Goal: Task Accomplishment & Management: Use online tool/utility

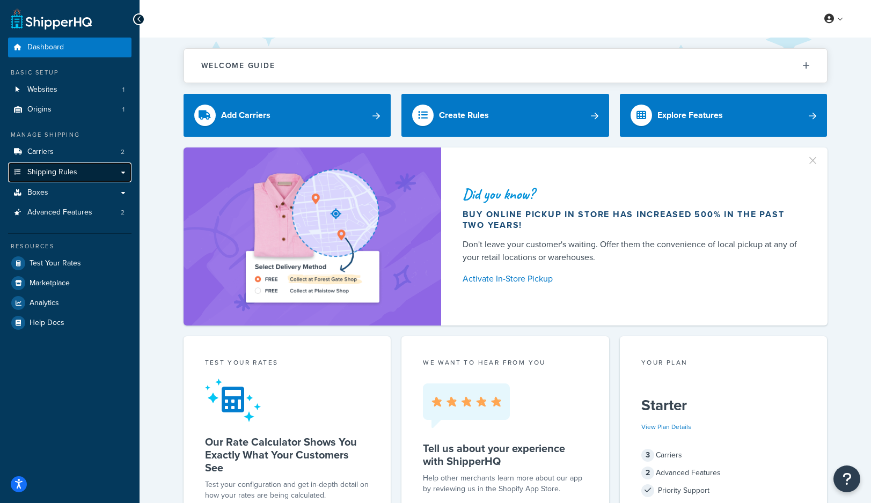
click at [59, 172] on span "Shipping Rules" at bounding box center [52, 172] width 50 height 9
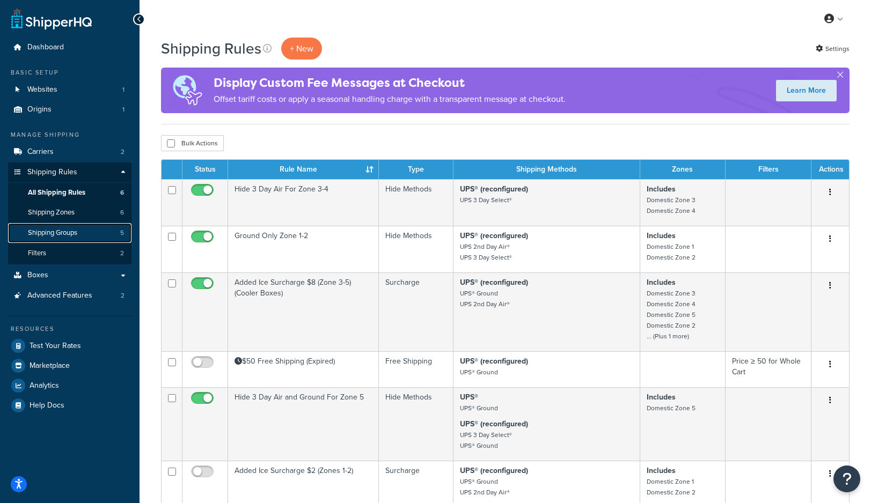
click at [39, 231] on span "Shipping Groups" at bounding box center [52, 233] width 49 height 9
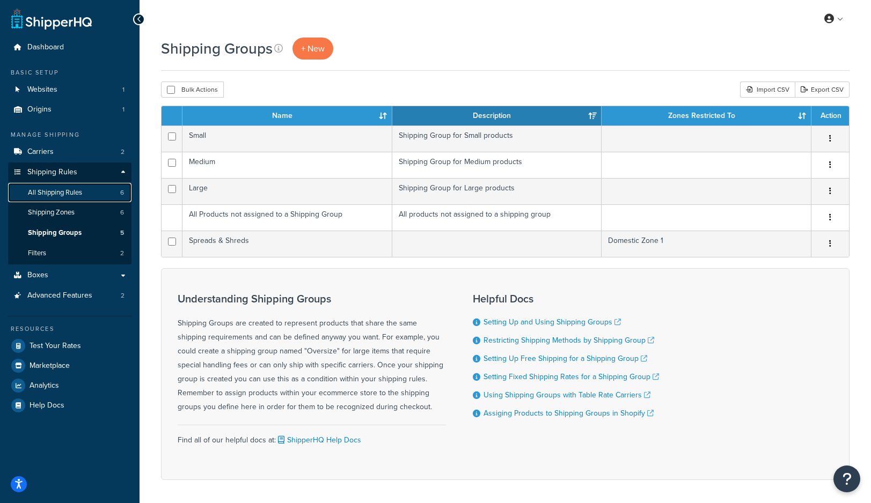
click at [69, 190] on span "All Shipping Rules" at bounding box center [55, 192] width 54 height 9
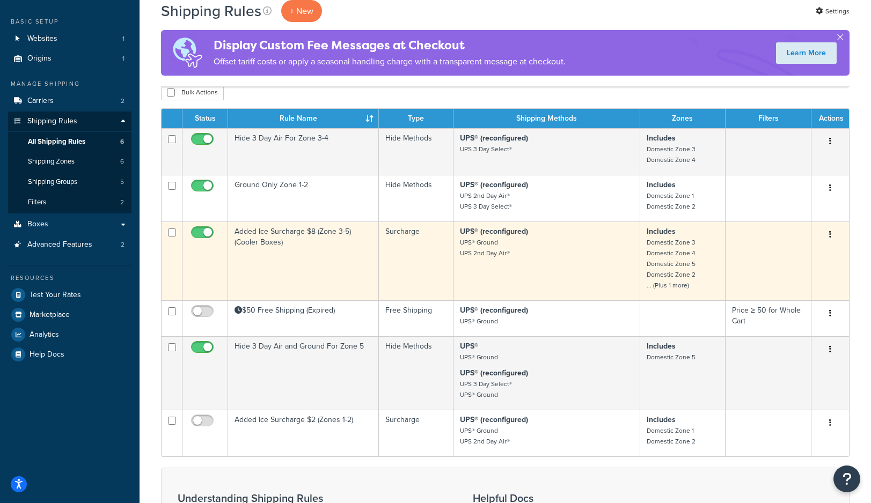
scroll to position [53, 0]
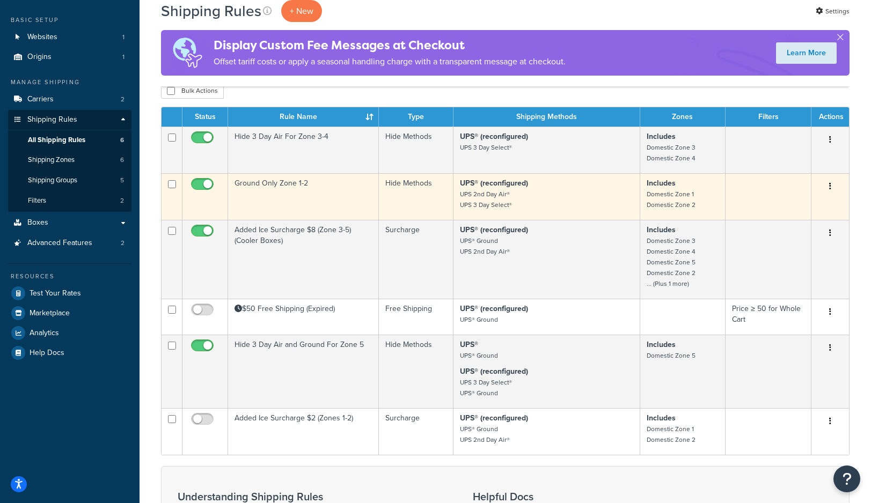
click at [347, 211] on td "Ground Only Zone 1-2" at bounding box center [303, 196] width 151 height 47
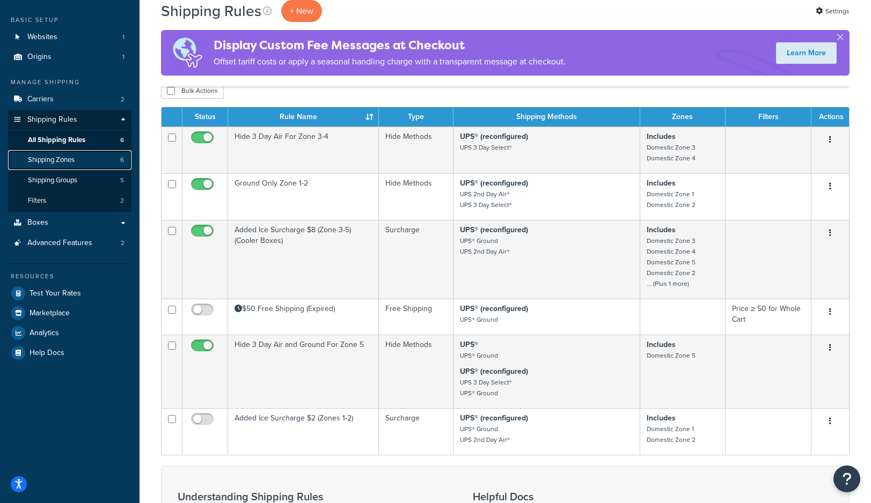
click at [57, 161] on span "Shipping Zones" at bounding box center [51, 160] width 47 height 9
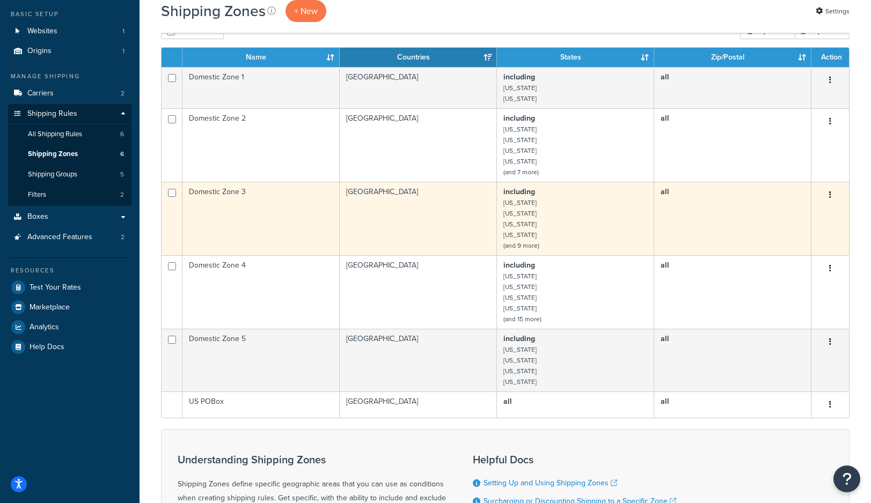
scroll to position [60, 0]
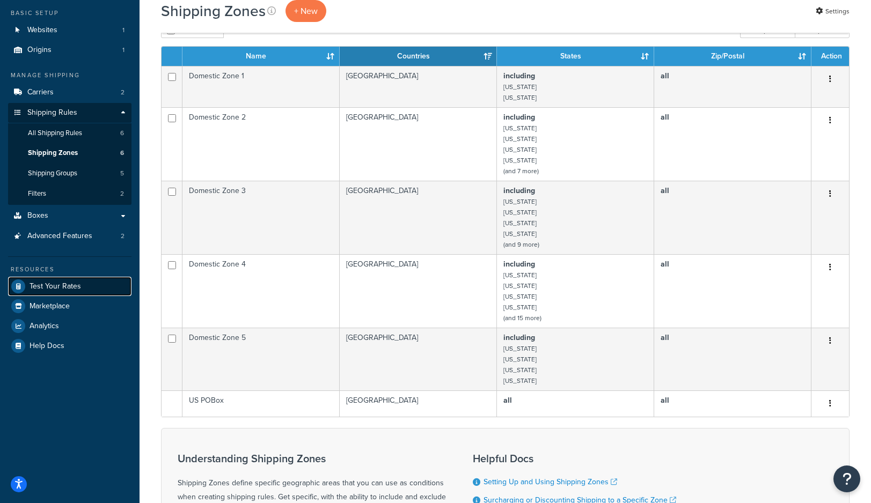
click at [66, 286] on span "Test Your Rates" at bounding box center [56, 286] width 52 height 9
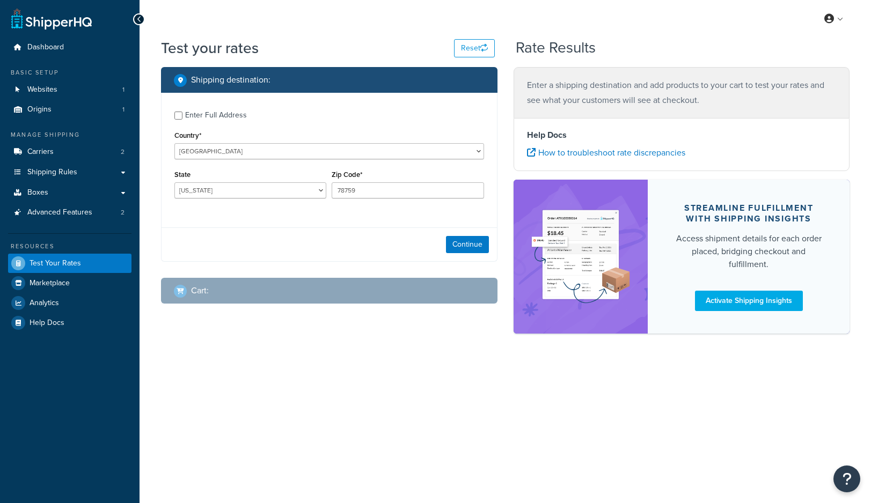
select select "TX"
click at [480, 244] on button "Continue" at bounding box center [467, 244] width 43 height 17
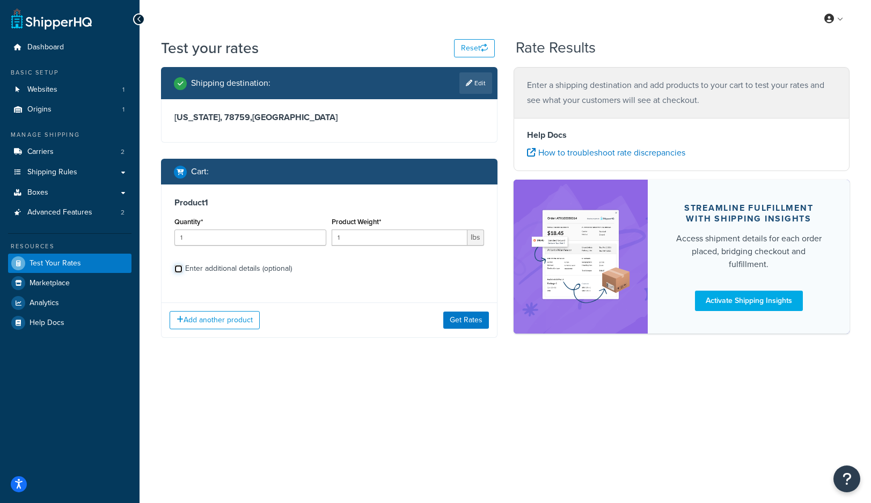
click at [179, 272] on input "Enter additional details (optional)" at bounding box center [178, 269] width 8 height 8
checkbox input "true"
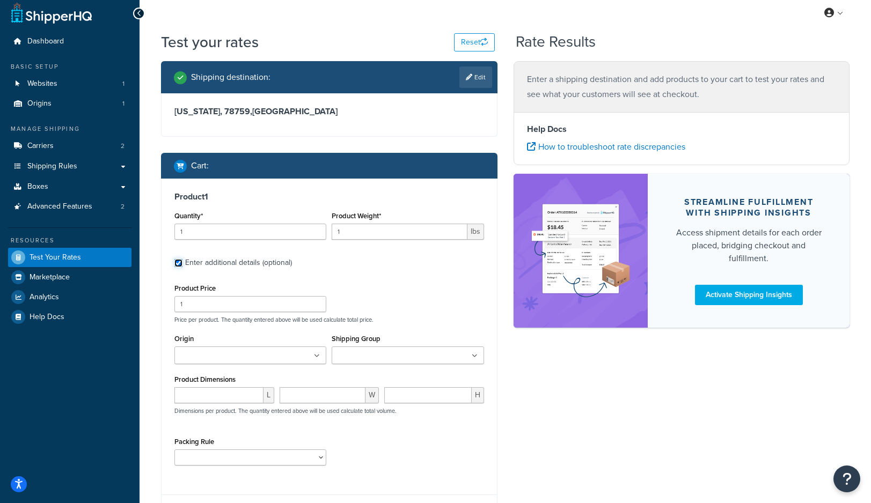
scroll to position [9, 0]
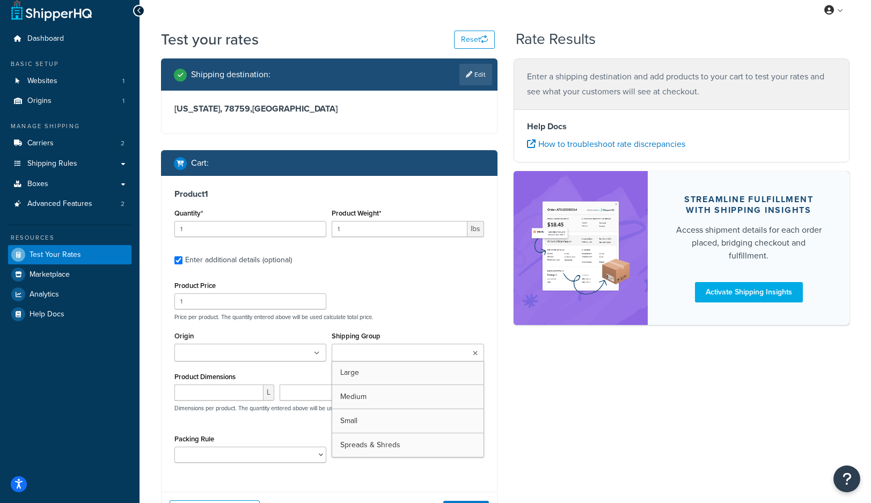
click at [356, 355] on input "Shipping Group" at bounding box center [382, 354] width 95 height 12
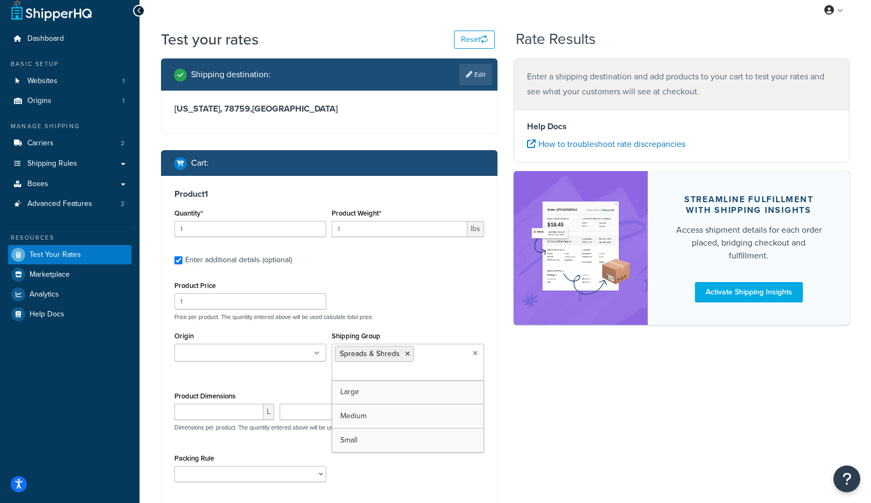
click at [572, 433] on div "Shipping destination : Edit Texas, 78759 , United States Cart : Product 1 Quant…" at bounding box center [505, 310] width 704 height 504
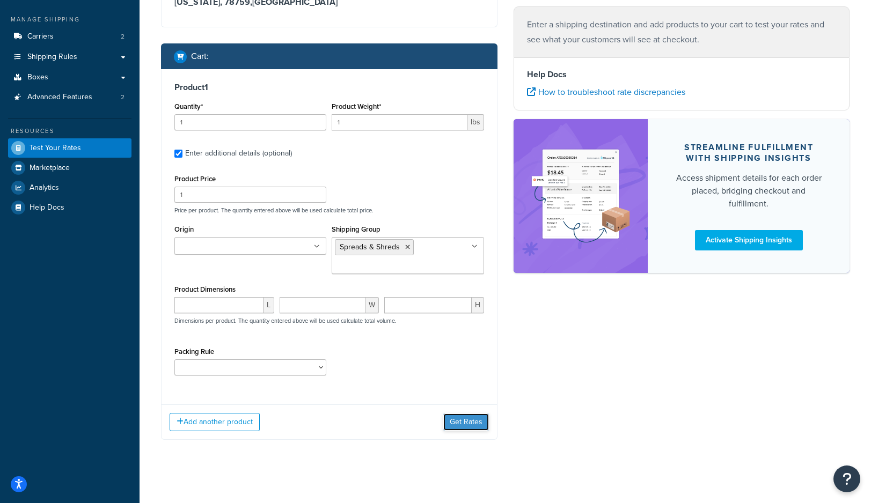
click at [472, 423] on button "Get Rates" at bounding box center [466, 422] width 46 height 17
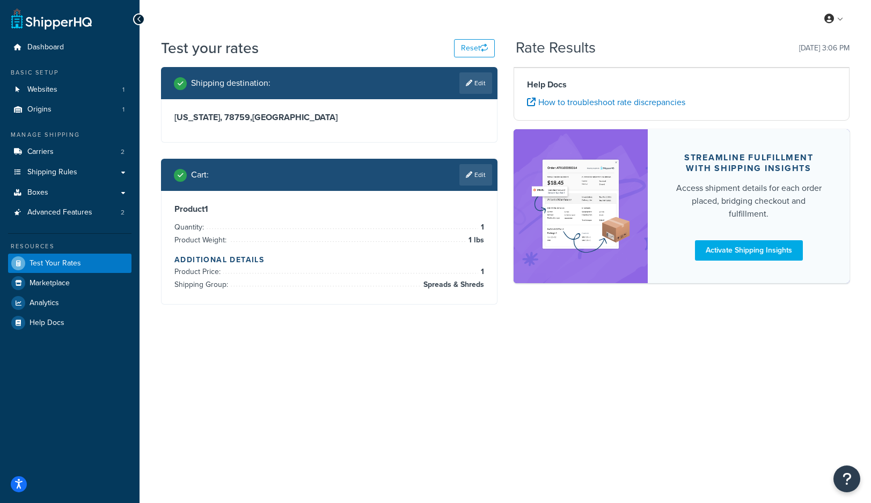
scroll to position [0, 0]
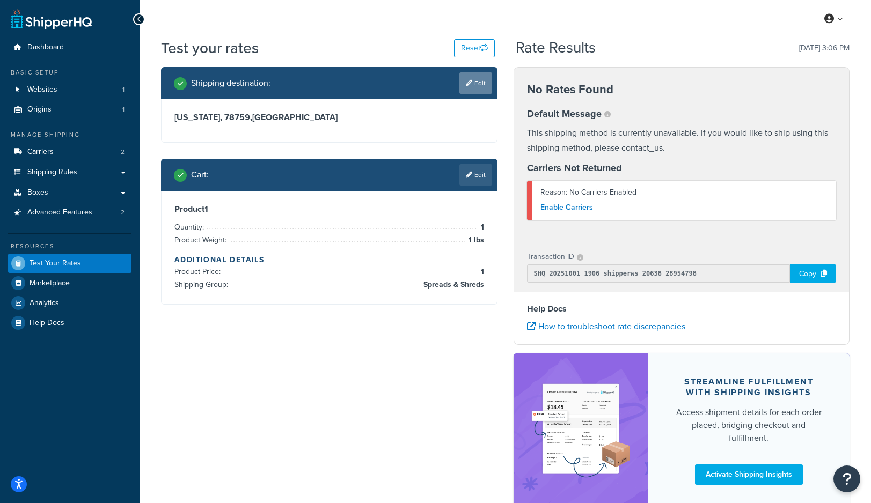
click at [474, 86] on link "Edit" at bounding box center [475, 82] width 33 height 21
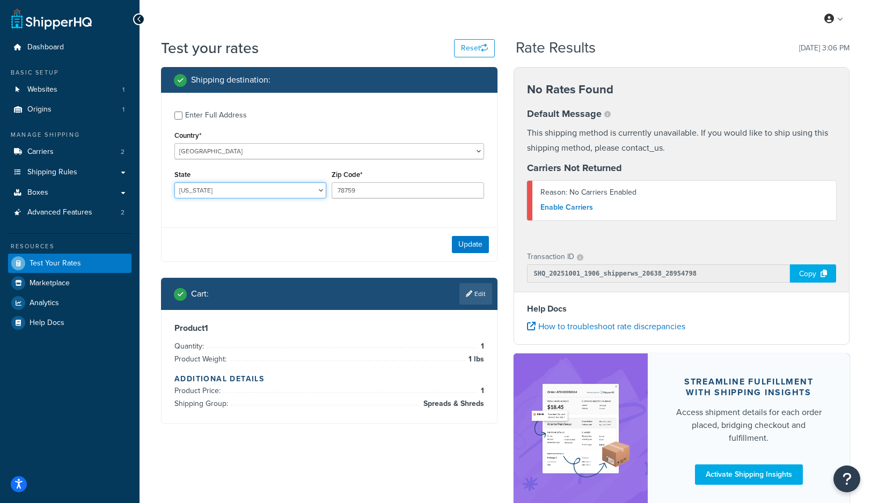
click at [223, 196] on select "Alabama Alaska American Samoa Arizona Arkansas Armed Forces Americas Armed Forc…" at bounding box center [250, 190] width 152 height 16
select select "MN"
click at [174, 183] on select "Alabama Alaska American Samoa Arizona Arkansas Armed Forces Americas Armed Forc…" at bounding box center [250, 190] width 152 height 16
click at [409, 185] on input "78759" at bounding box center [408, 190] width 152 height 16
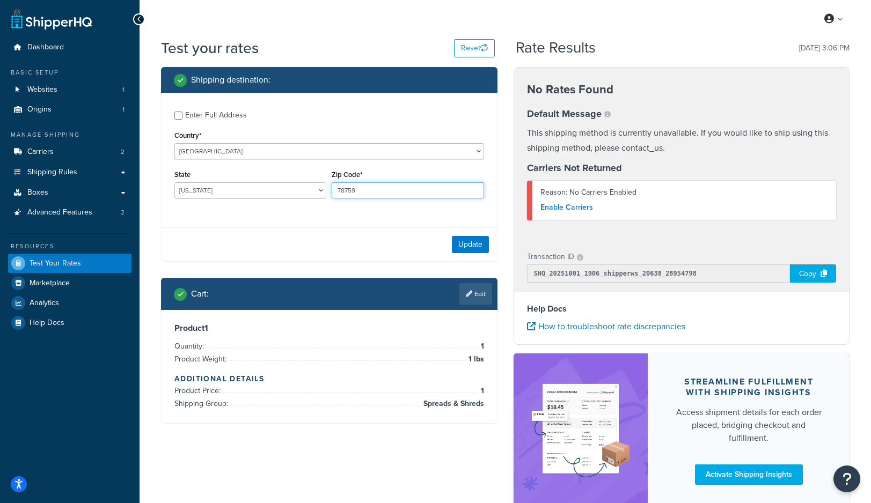
click at [409, 185] on input "78759" at bounding box center [408, 190] width 152 height 16
type input "55425"
click at [491, 245] on div "Update" at bounding box center [328, 244] width 335 height 34
click at [478, 248] on button "Update" at bounding box center [470, 244] width 37 height 17
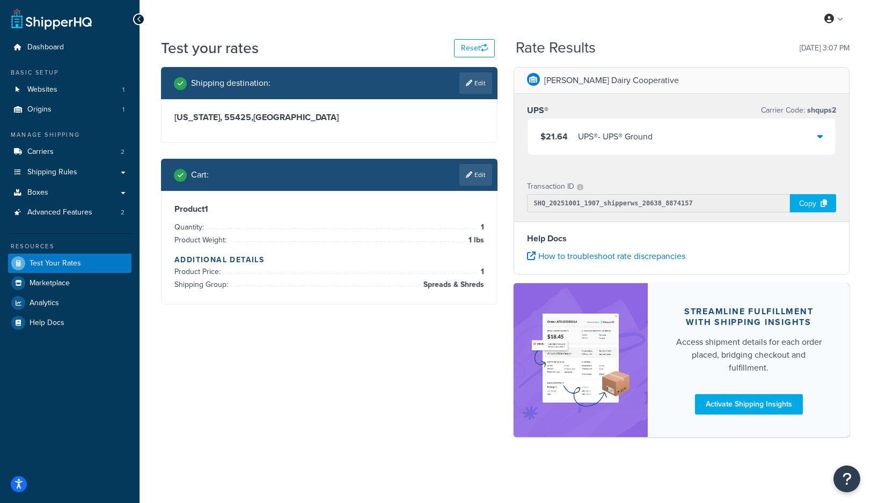
click at [817, 139] on icon at bounding box center [819, 136] width 5 height 9
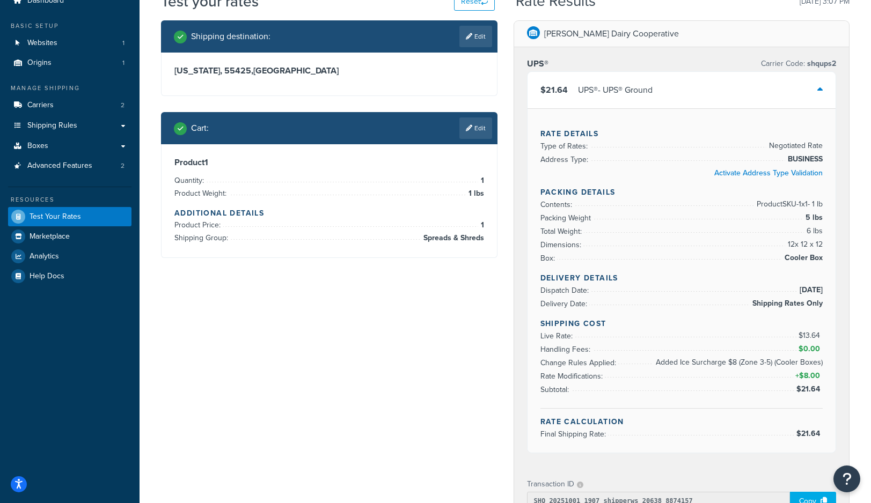
scroll to position [50, 0]
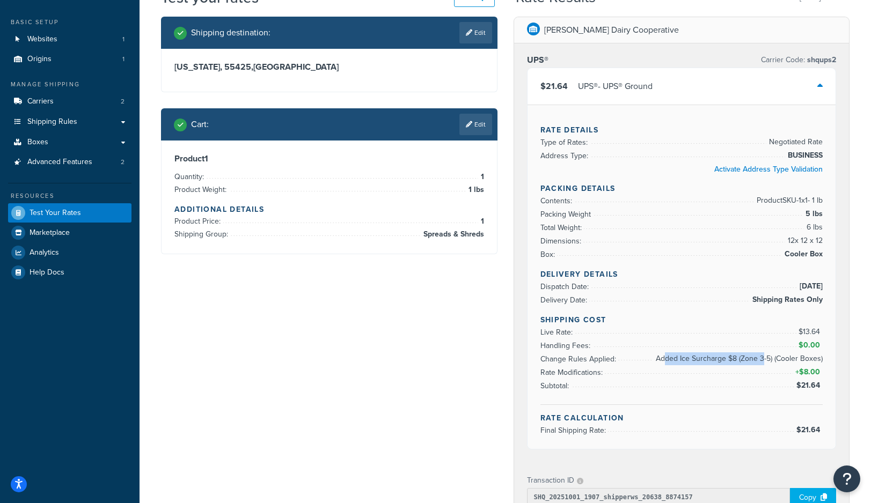
drag, startPoint x: 664, startPoint y: 359, endPoint x: 763, endPoint y: 355, distance: 98.8
click at [763, 355] on span "Added Ice Surcharge $8 (Zone 3-5) (Cooler Boxes)" at bounding box center [738, 358] width 170 height 13
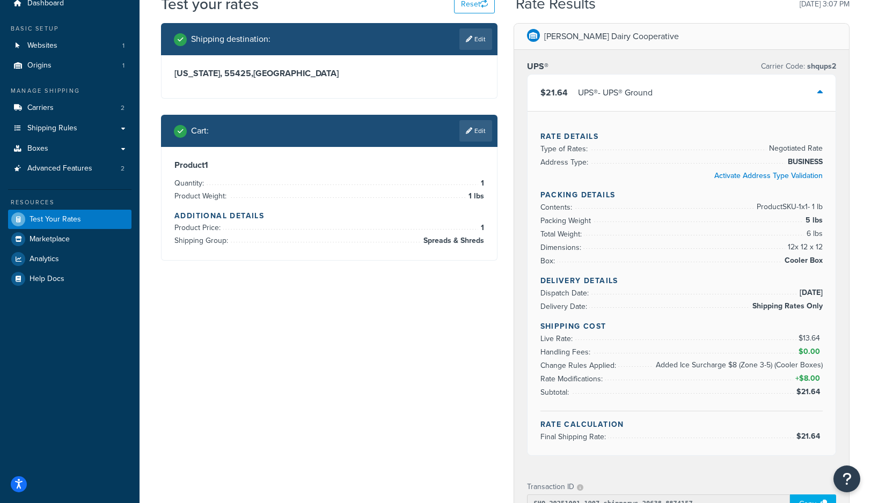
scroll to position [43, 0]
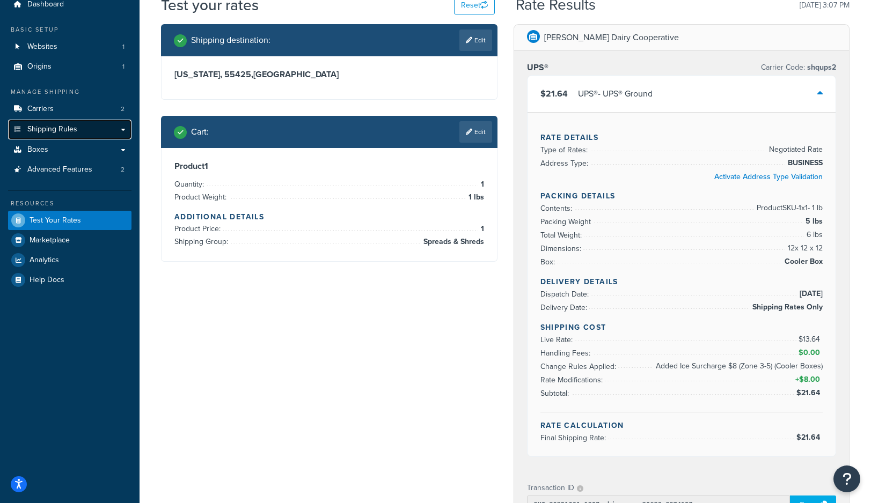
click at [61, 135] on link "Shipping Rules" at bounding box center [69, 130] width 123 height 20
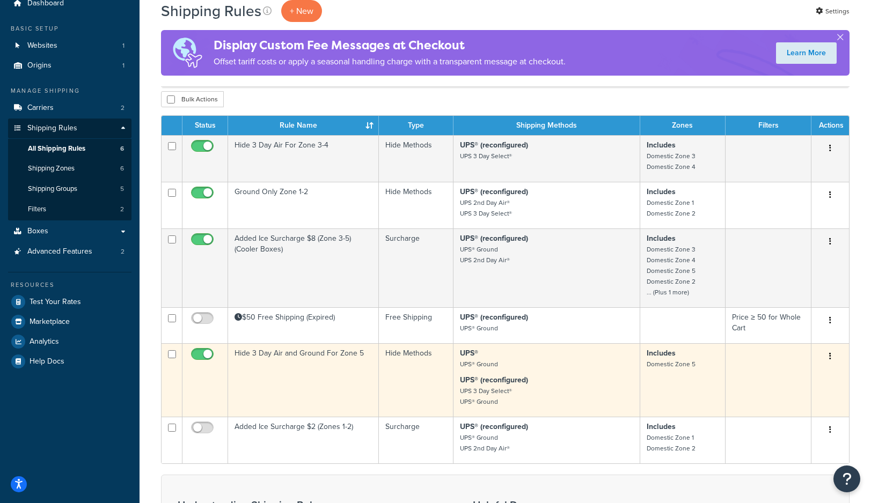
scroll to position [68, 0]
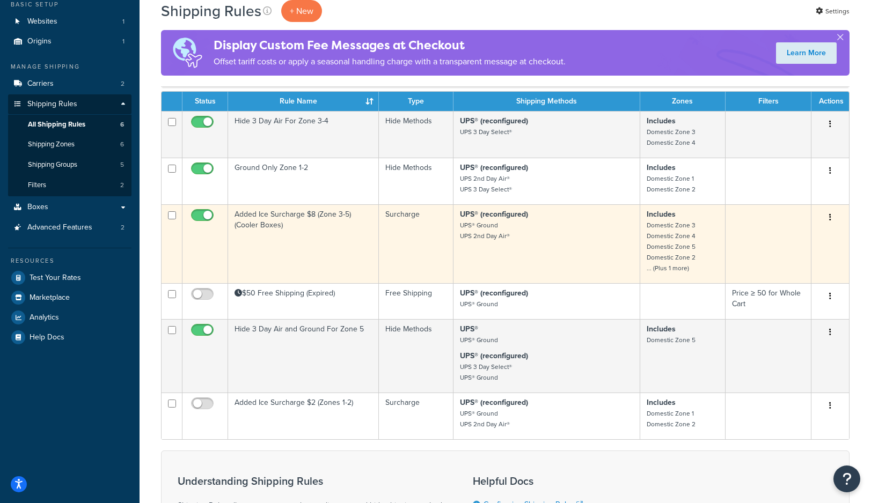
click at [689, 231] on small "Domestic Zone 3 Domestic Zone 4 Domestic Zone 5 Domestic Zone 2 ... (Plus 1 mor…" at bounding box center [670, 246] width 49 height 53
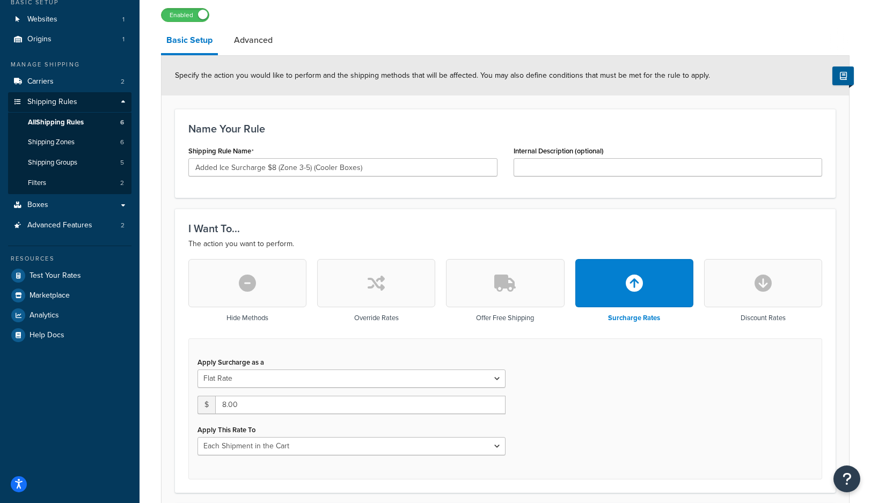
scroll to position [70, 0]
